Goal: Find specific page/section: Find specific page/section

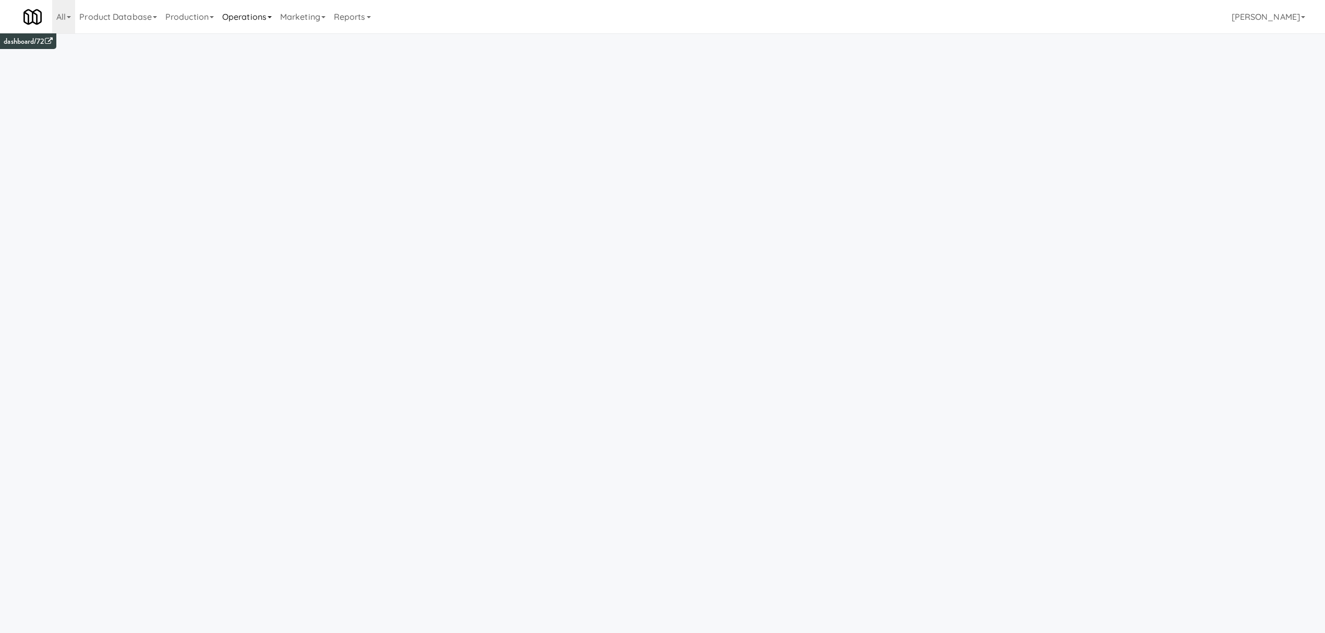
click at [251, 13] on link "Operations" at bounding box center [247, 16] width 58 height 33
click at [359, 8] on link "Reports" at bounding box center [352, 16] width 45 height 33
click at [364, 77] on link "Payouts" at bounding box center [371, 82] width 83 height 19
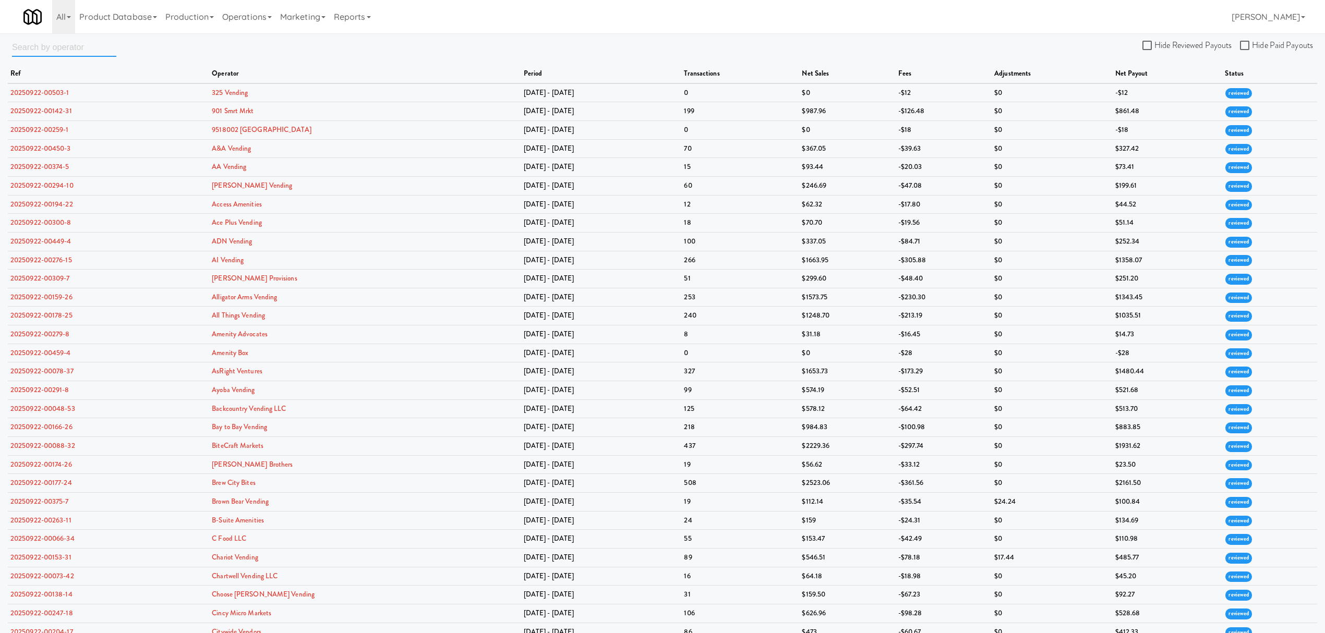
click at [69, 47] on input "text" at bounding box center [64, 47] width 104 height 19
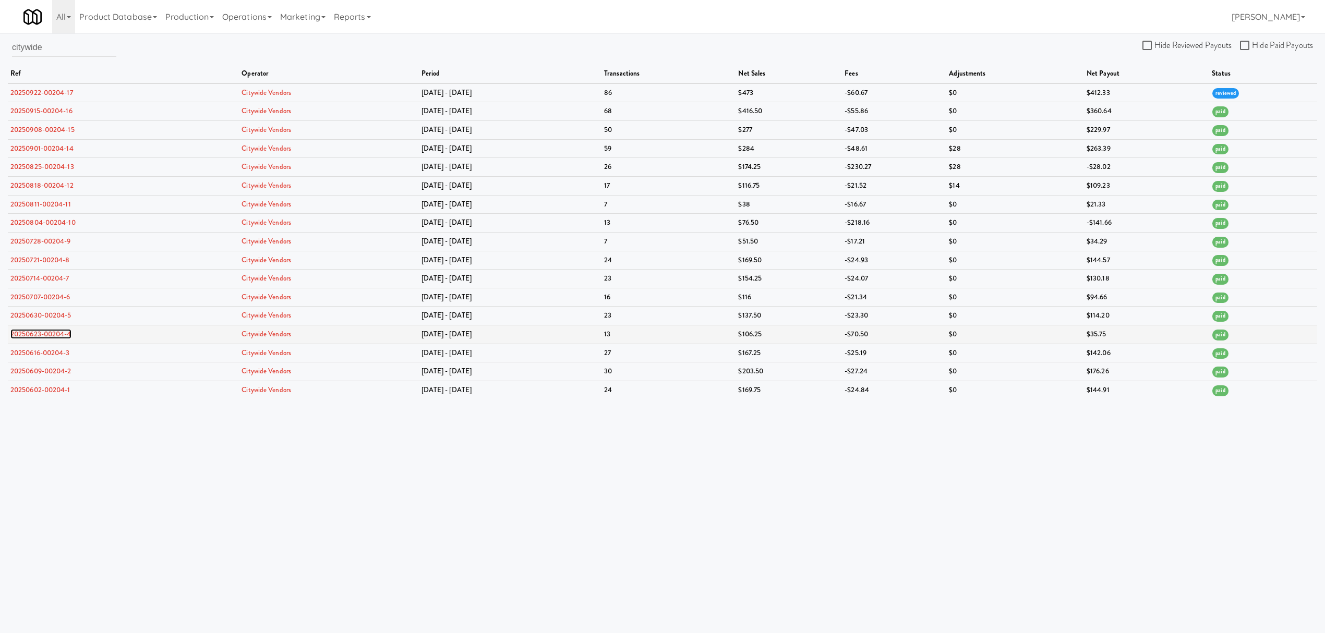
click at [61, 337] on link "20250623-00204-4" at bounding box center [40, 334] width 61 height 10
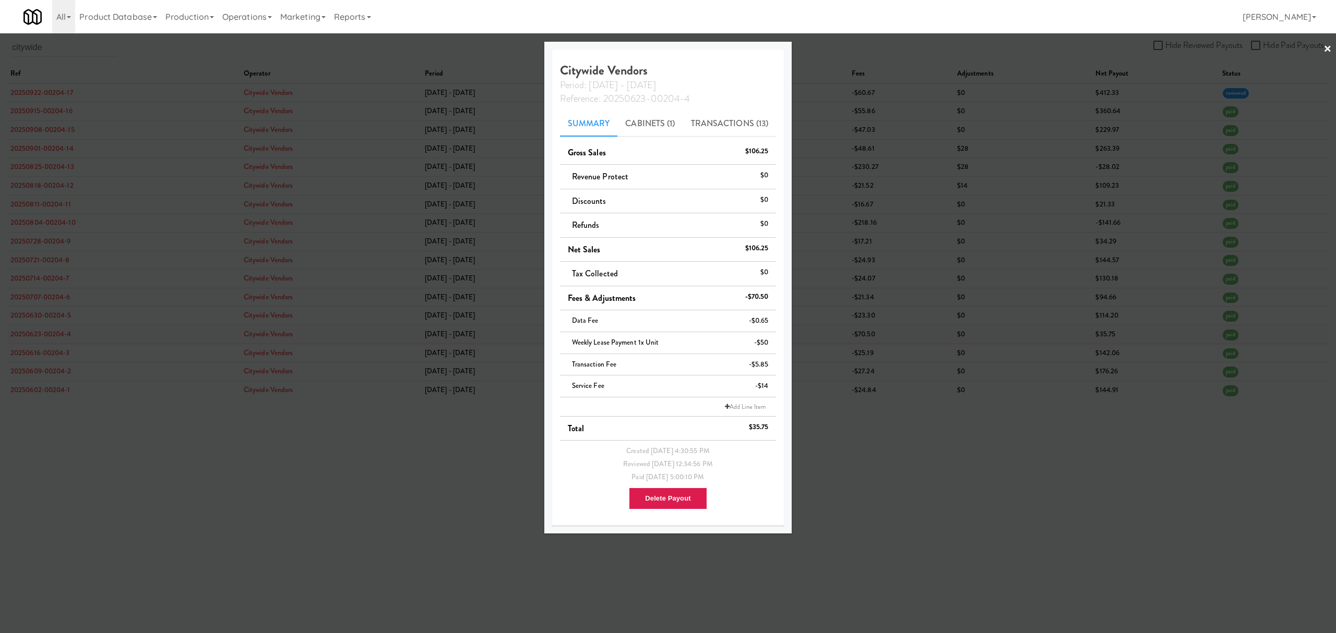
click at [61, 337] on div at bounding box center [668, 316] width 1336 height 633
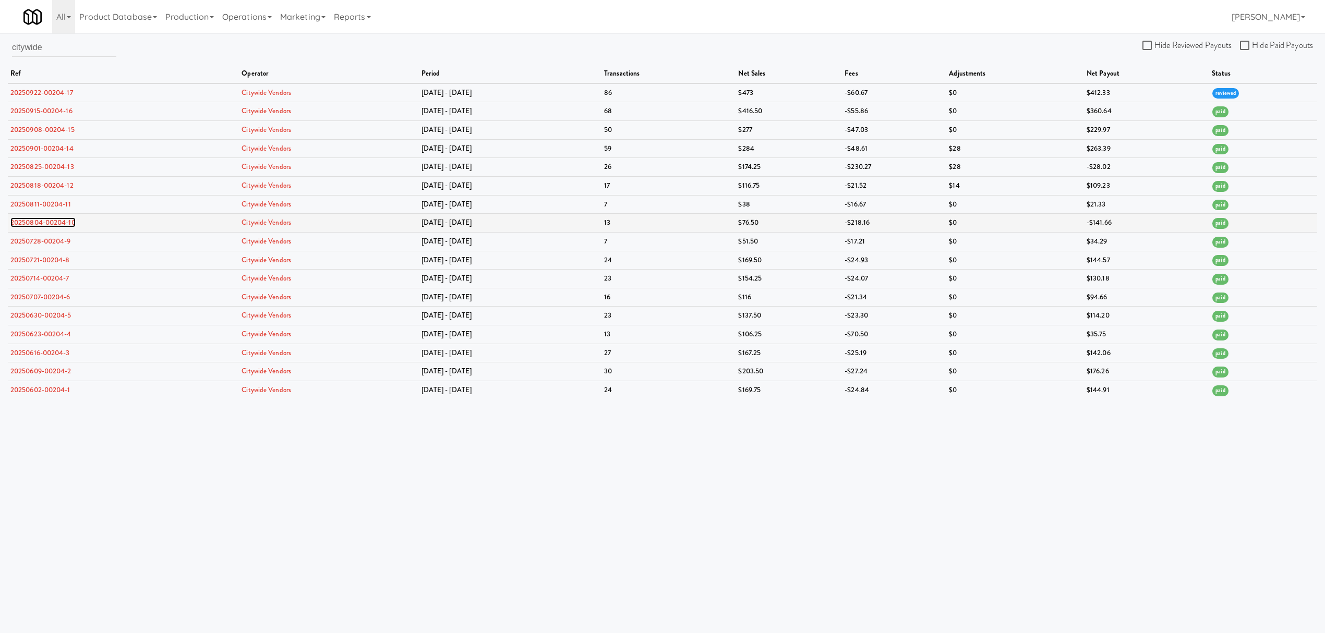
click at [55, 222] on link "20250804-00204-10" at bounding box center [42, 223] width 65 height 10
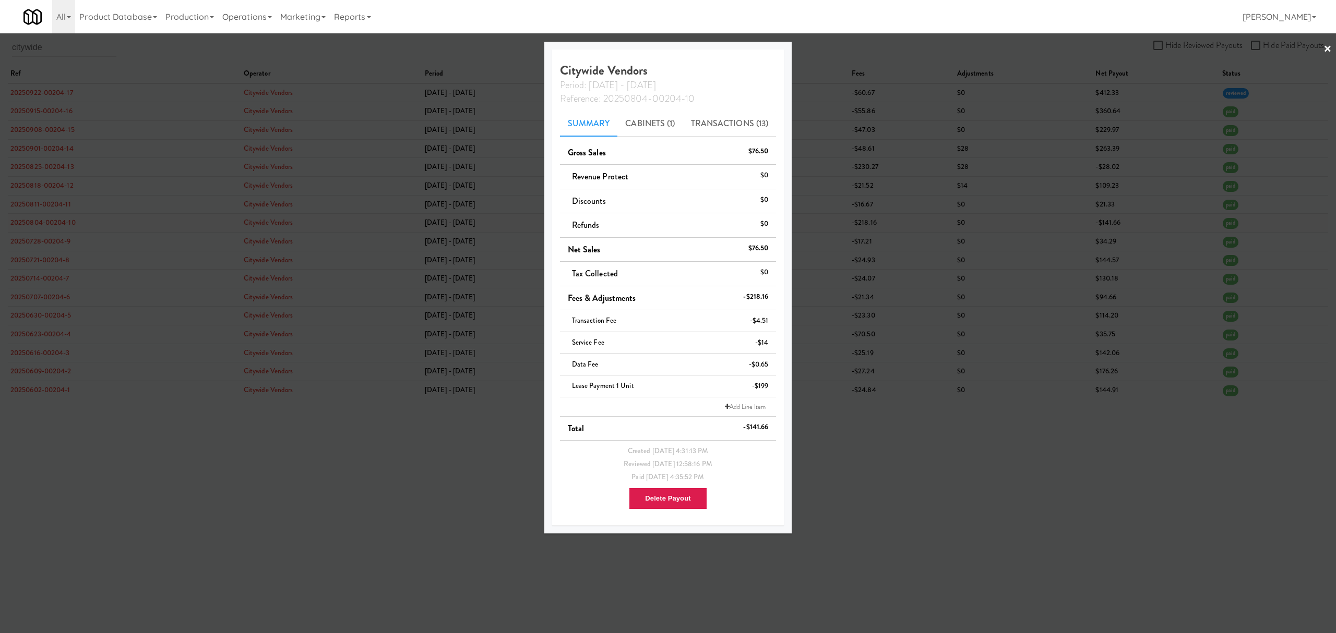
click at [55, 222] on div at bounding box center [668, 316] width 1336 height 633
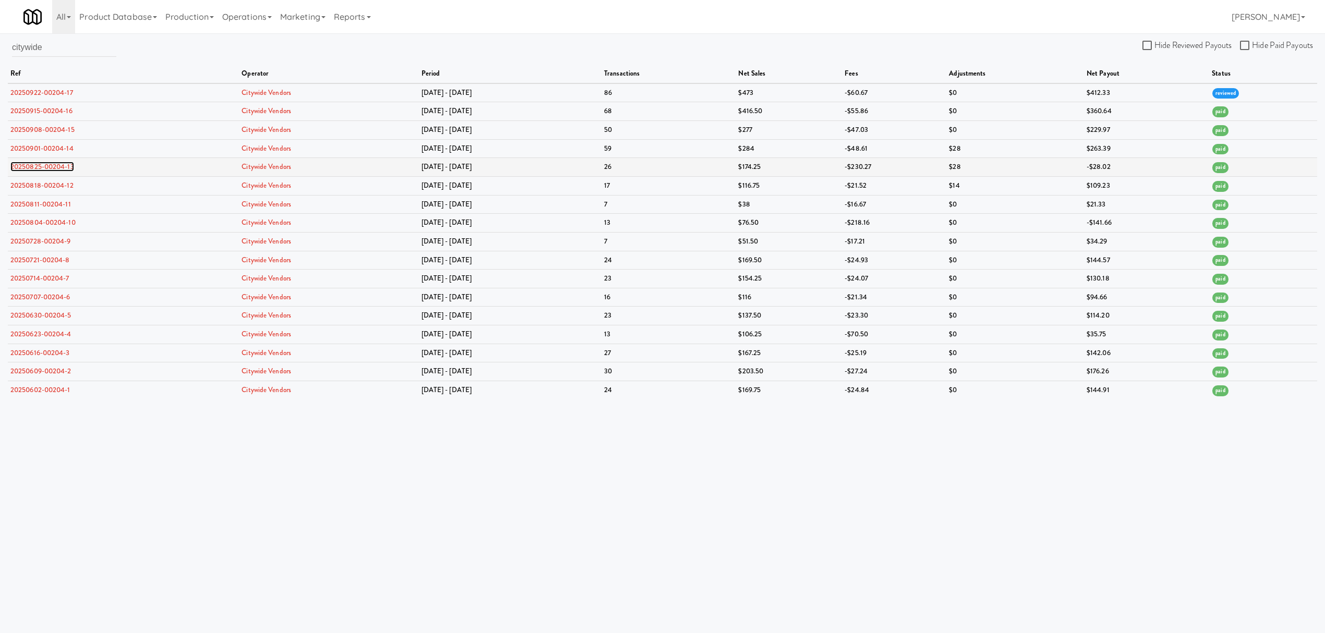
click at [48, 166] on link "20250825-00204-13" at bounding box center [42, 167] width 64 height 10
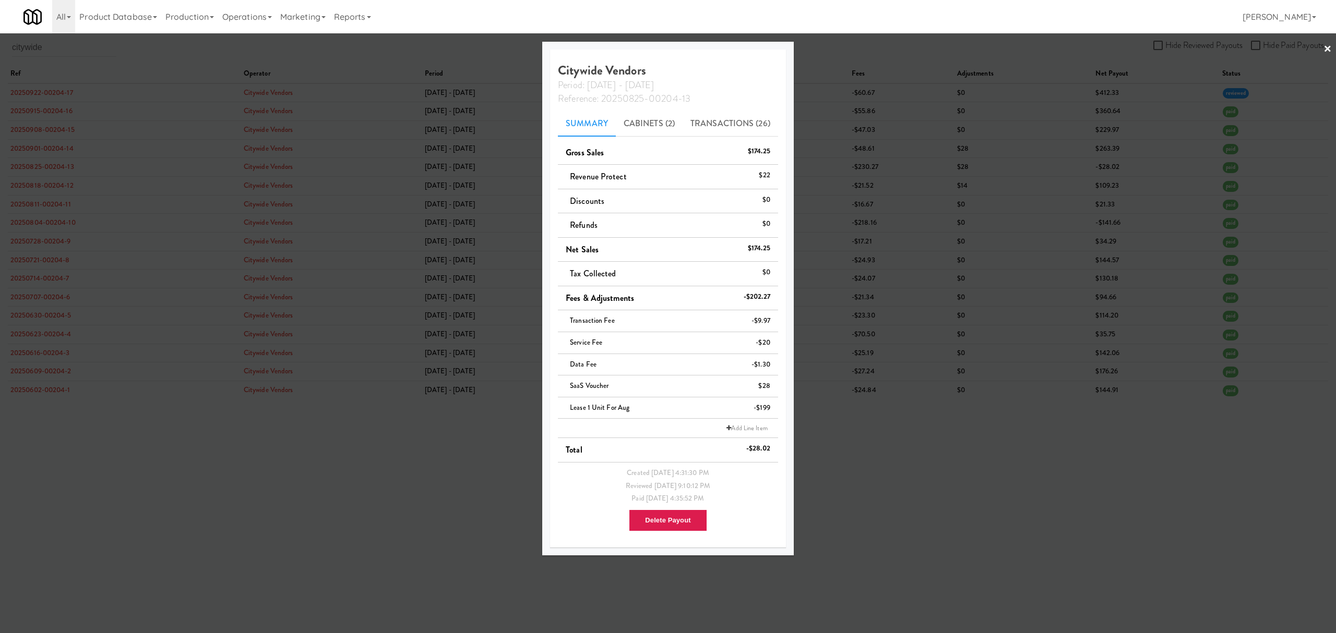
click at [51, 96] on div at bounding box center [668, 316] width 1336 height 633
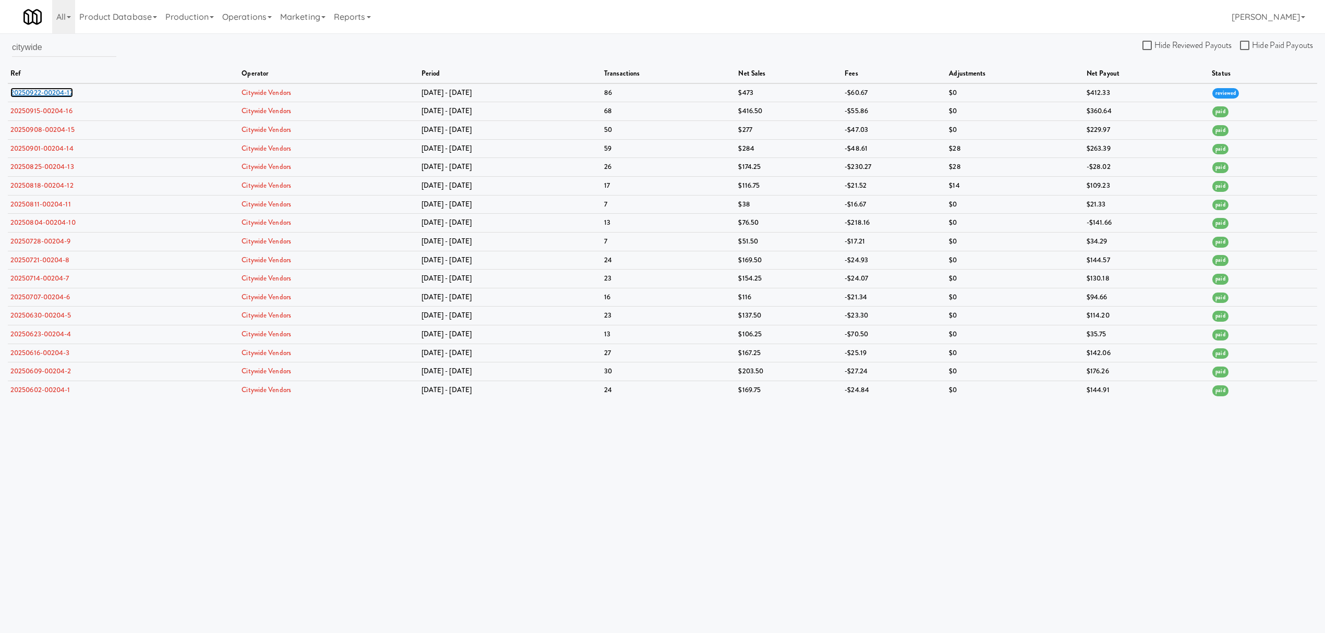
click at [51, 96] on link "20250922-00204-17" at bounding box center [41, 93] width 63 height 10
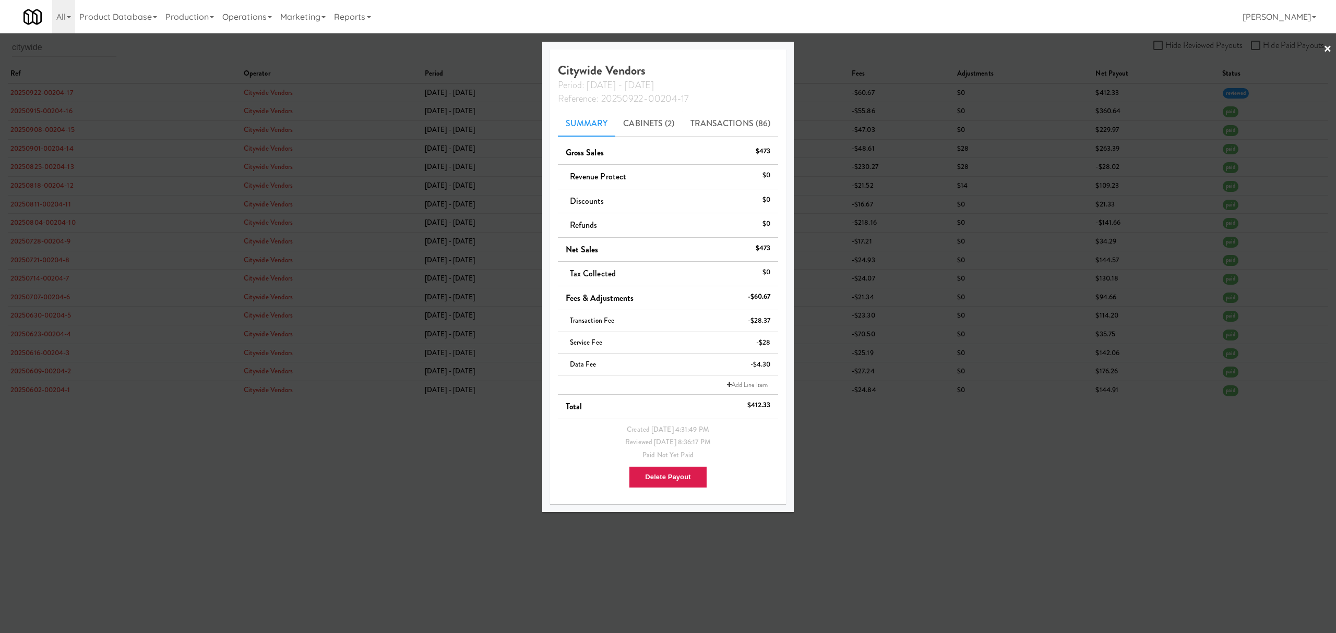
click at [337, 437] on div at bounding box center [668, 316] width 1336 height 633
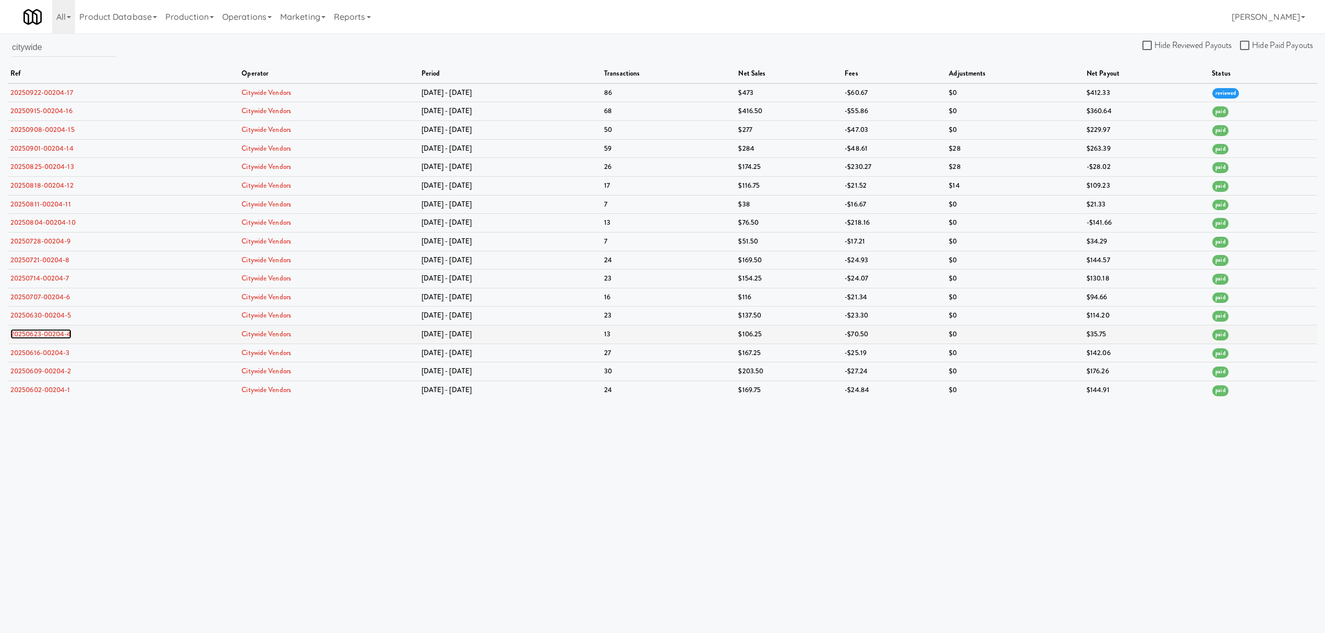
click at [59, 338] on link "20250623-00204-4" at bounding box center [40, 334] width 61 height 10
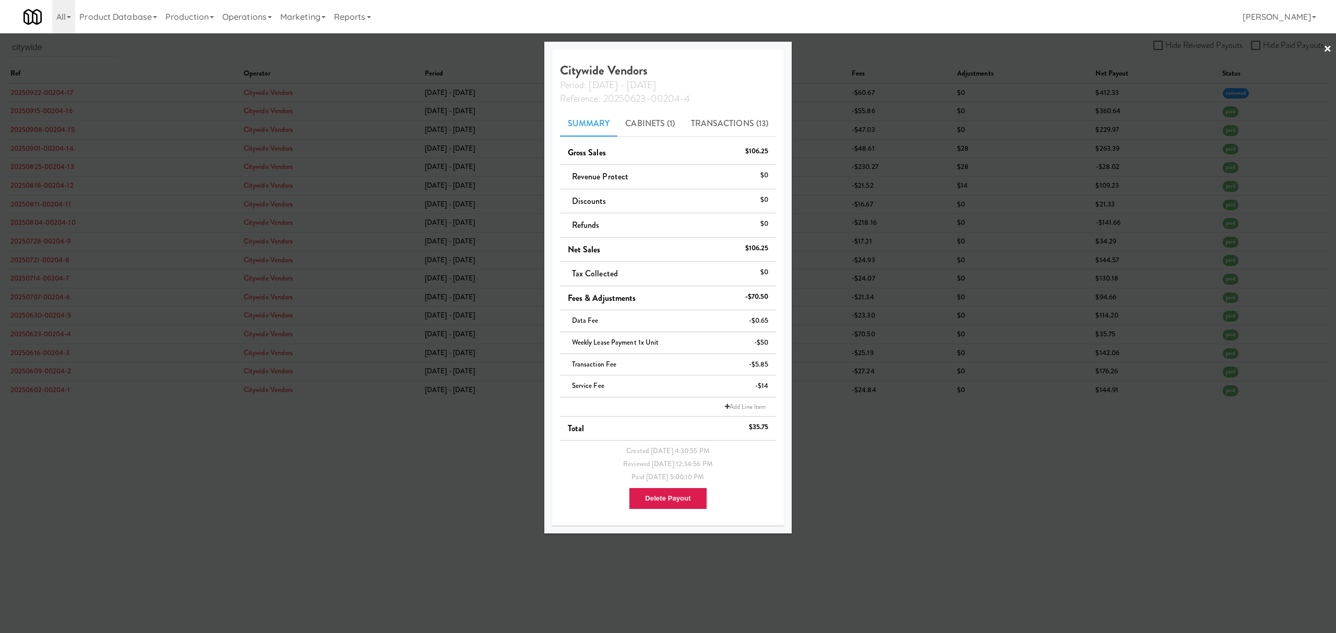
click at [397, 478] on div at bounding box center [668, 316] width 1336 height 633
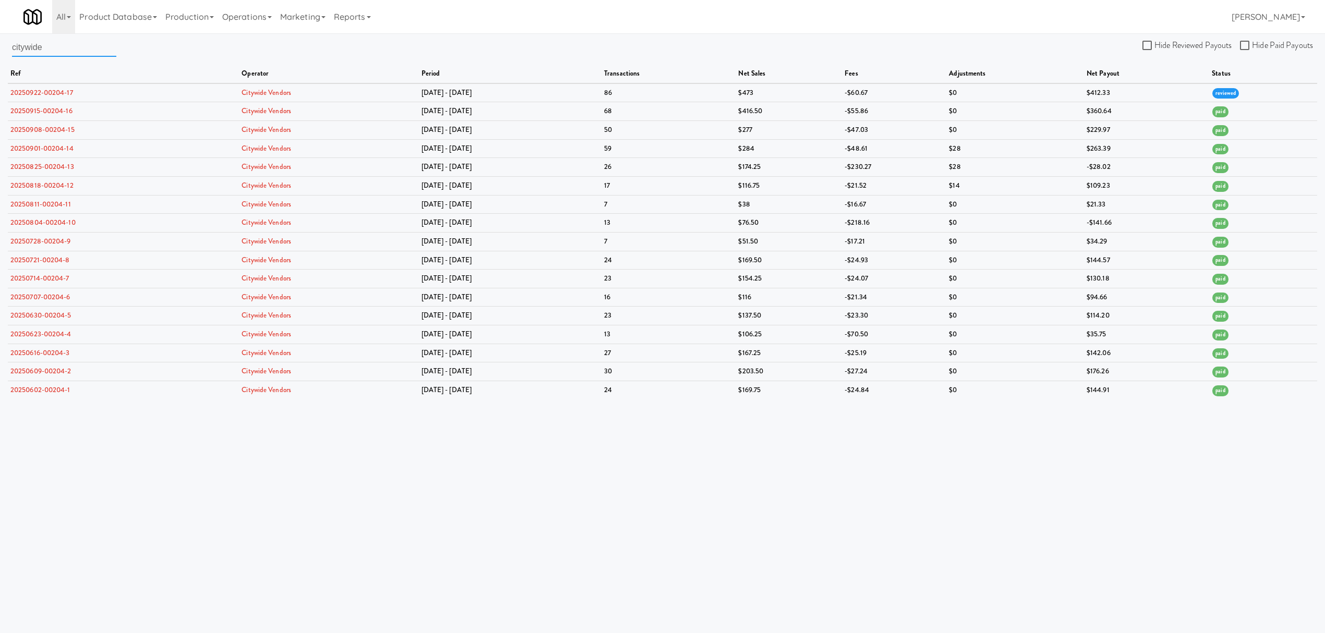
click at [71, 45] on input "citywide" at bounding box center [64, 47] width 104 height 19
drag, startPoint x: 71, startPoint y: 55, endPoint x: -81, endPoint y: 64, distance: 152.6
click at [0, 64] on html "Okay Okay Select date: previous 2025-Sep next Su Mo Tu We Th Fr Sa 31 1 2 3 4 5…" at bounding box center [662, 316] width 1325 height 633
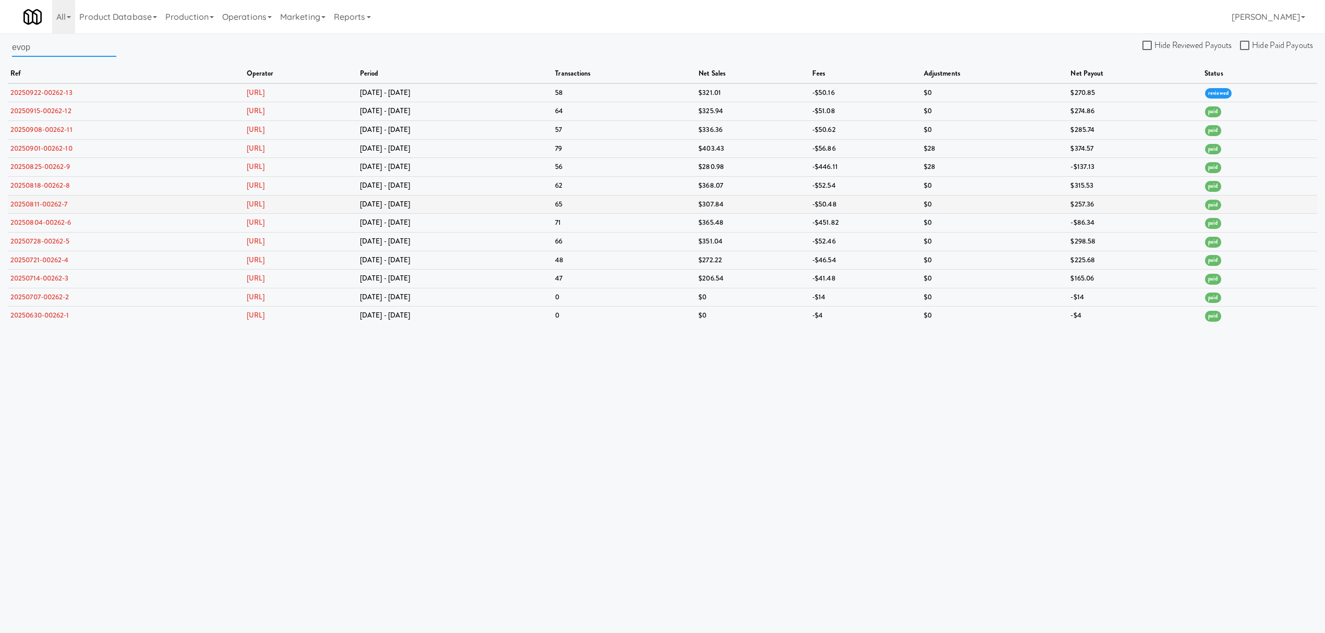
type input "evop"
click at [53, 205] on link "20250811-00262-7" at bounding box center [38, 204] width 57 height 10
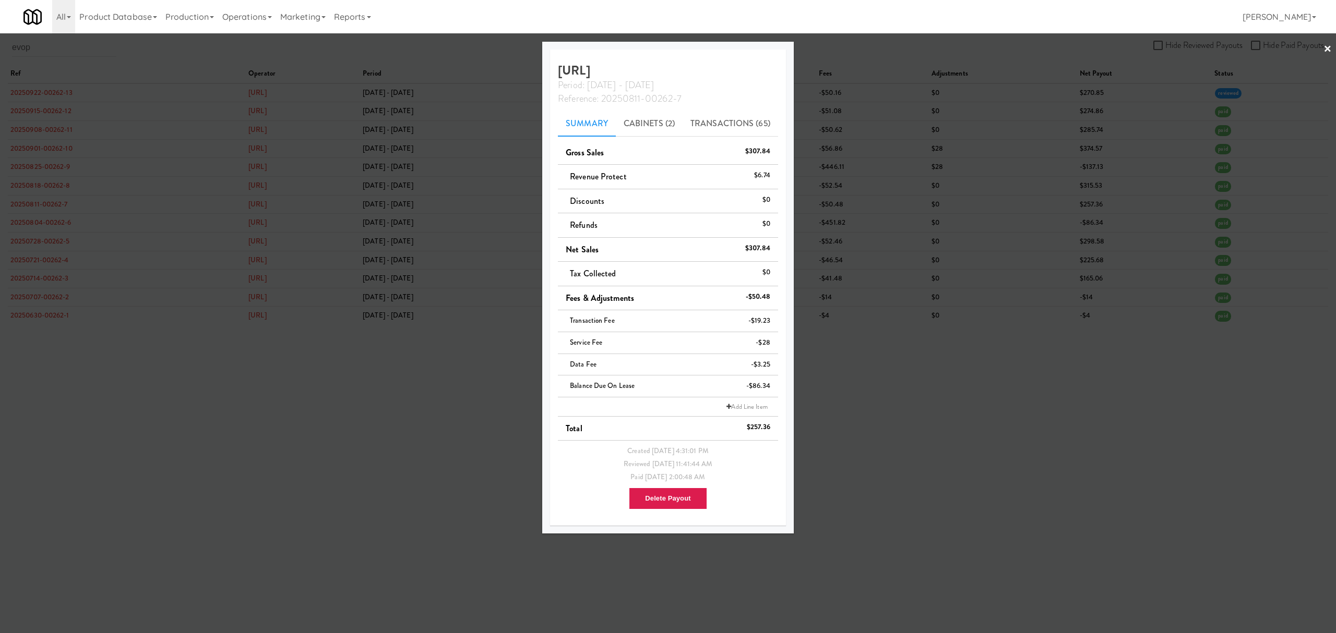
click at [457, 457] on div at bounding box center [668, 316] width 1336 height 633
